Goal: Task Accomplishment & Management: Complete application form

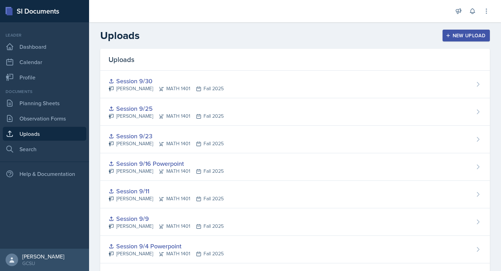
click at [455, 40] on button "New Upload" at bounding box center [466, 36] width 48 height 12
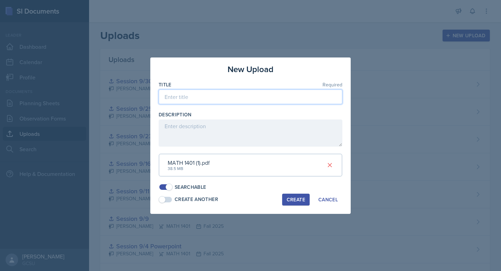
click at [201, 101] on input at bounding box center [251, 96] width 184 height 15
type input "s"
type input "Session 10/2"
click at [294, 195] on button "Create" at bounding box center [295, 199] width 27 height 12
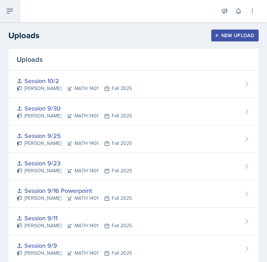
click at [15, 11] on button at bounding box center [10, 11] width 20 height 22
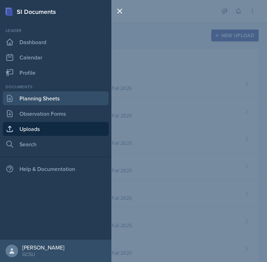
click at [58, 91] on link "Planning Sheets" at bounding box center [56, 98] width 106 height 14
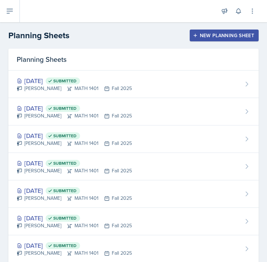
click at [212, 30] on button "New Planning Sheet" at bounding box center [224, 36] width 69 height 12
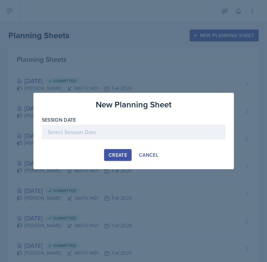
click at [119, 152] on div "Create" at bounding box center [118, 155] width 18 height 6
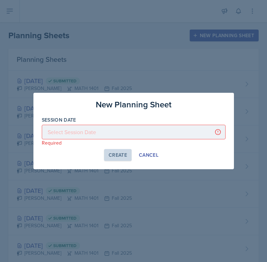
click at [109, 137] on div at bounding box center [134, 132] width 184 height 15
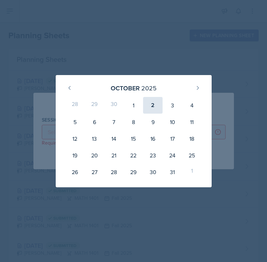
click at [151, 105] on div "2" at bounding box center [152, 105] width 19 height 17
type input "[DATE]"
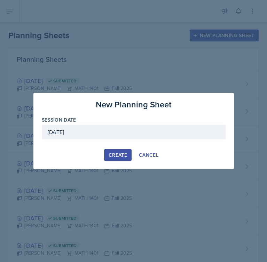
click at [129, 152] on button "Create" at bounding box center [117, 155] width 27 height 12
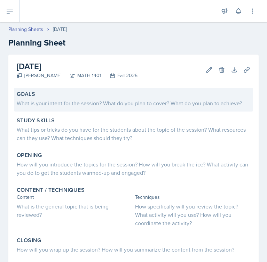
click at [131, 100] on div "What is your intent for the session? What do you plan to cover? What do you pla…" at bounding box center [133, 103] width 233 height 8
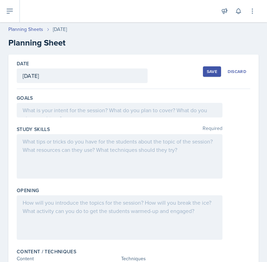
click at [119, 104] on div at bounding box center [120, 110] width 206 height 15
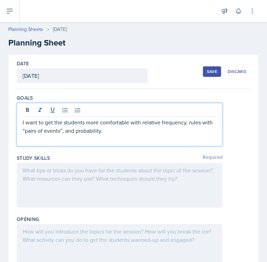
click at [52, 174] on div at bounding box center [120, 185] width 206 height 45
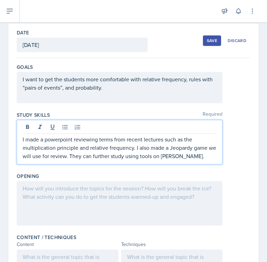
scroll to position [43, 0]
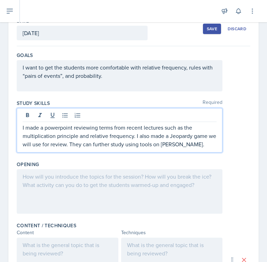
click at [47, 193] on div at bounding box center [120, 191] width 206 height 45
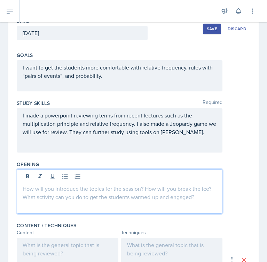
scroll to position [55, 0]
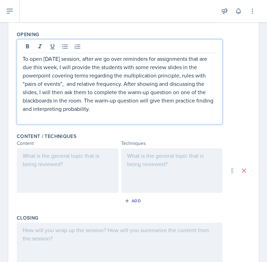
click at [80, 164] on div at bounding box center [68, 170] width 102 height 45
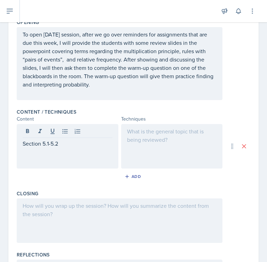
click at [185, 139] on div at bounding box center [172, 146] width 102 height 45
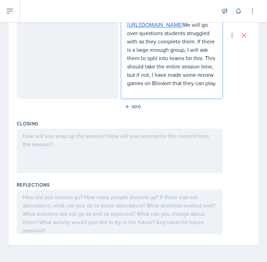
click at [89, 152] on div at bounding box center [120, 151] width 206 height 45
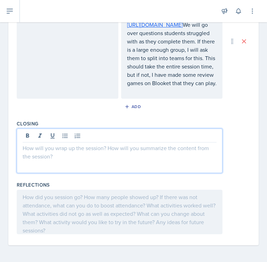
click at [157, 157] on div at bounding box center [120, 151] width 206 height 45
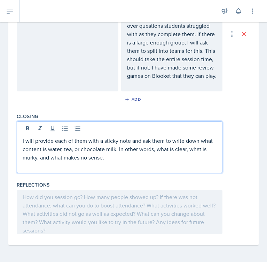
click at [105, 209] on div at bounding box center [120, 212] width 206 height 45
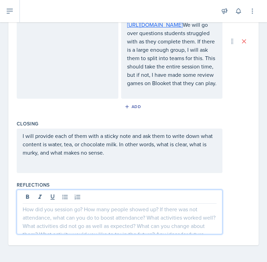
paste div
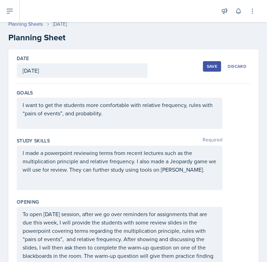
scroll to position [6, 0]
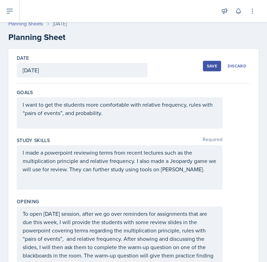
click at [206, 66] on button "Save" at bounding box center [212, 66] width 18 height 10
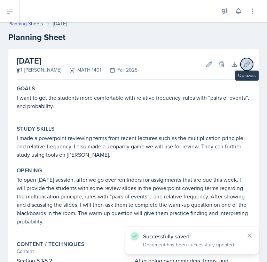
click at [244, 65] on icon at bounding box center [246, 64] width 5 height 5
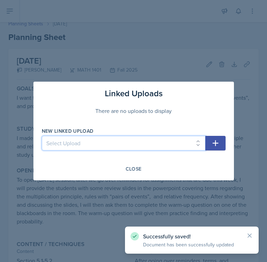
click at [134, 143] on select "Select Upload Session 9/25 Session 1 Powerpoint (8/26) Session 2 Powerpoint 8/2…" at bounding box center [123, 143] width 163 height 15
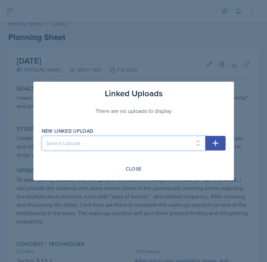
select select "3fe29543-5bd7-4db4-bbb9-796a246030d5"
click at [42, 136] on select "Select Upload Session 9/25 Session 1 Powerpoint (8/26) Session 2 Powerpoint 8/2…" at bounding box center [123, 143] width 163 height 15
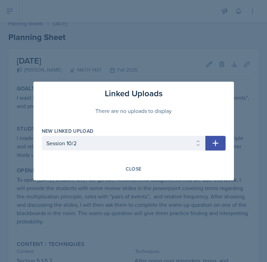
click at [214, 146] on icon "button" at bounding box center [215, 143] width 8 height 8
select select
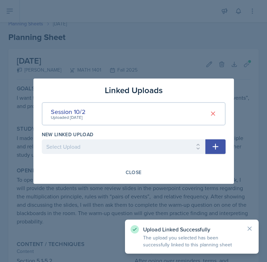
click at [188, 182] on div "Linked Uploads Session 10/2 Uploaded [DATE] New Linked Upload Select Upload Ses…" at bounding box center [133, 131] width 200 height 105
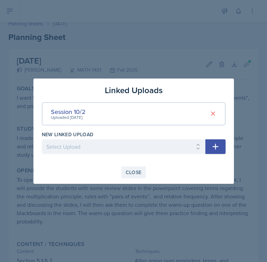
click at [140, 177] on button "Close" at bounding box center [133, 173] width 25 height 12
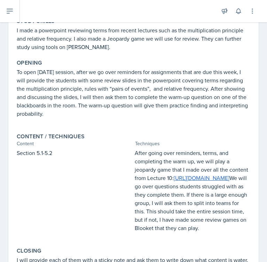
scroll to position [0, 0]
